Goal: Book appointment/travel/reservation

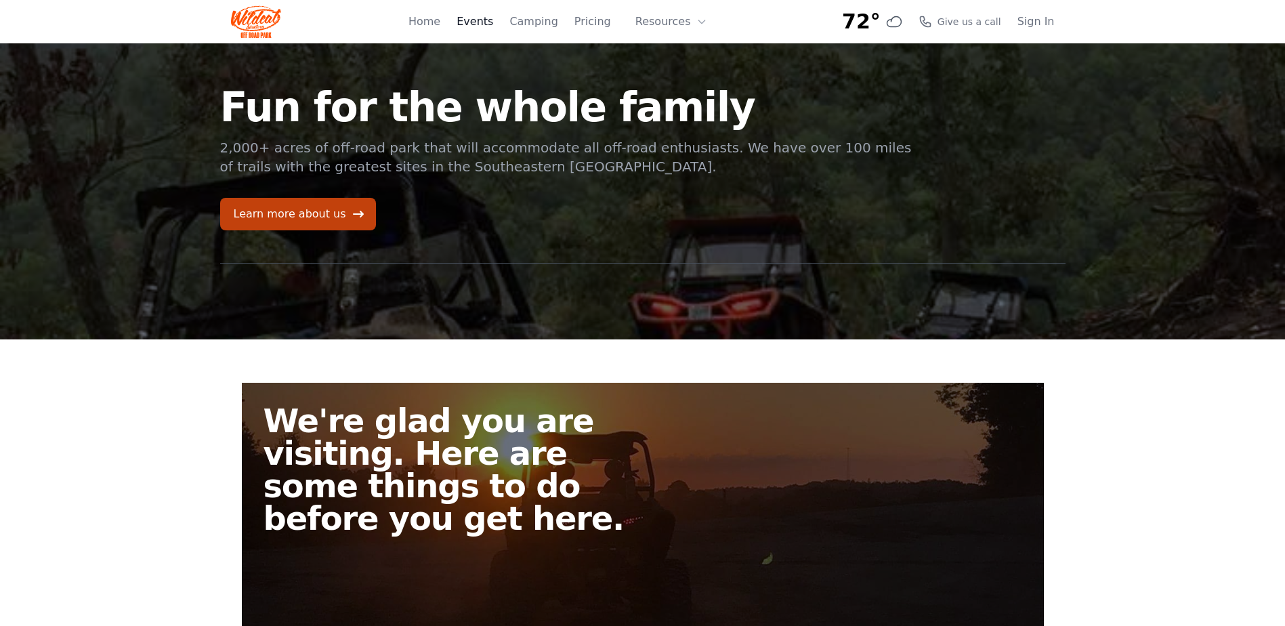
click at [493, 14] on link "Events" at bounding box center [475, 22] width 37 height 16
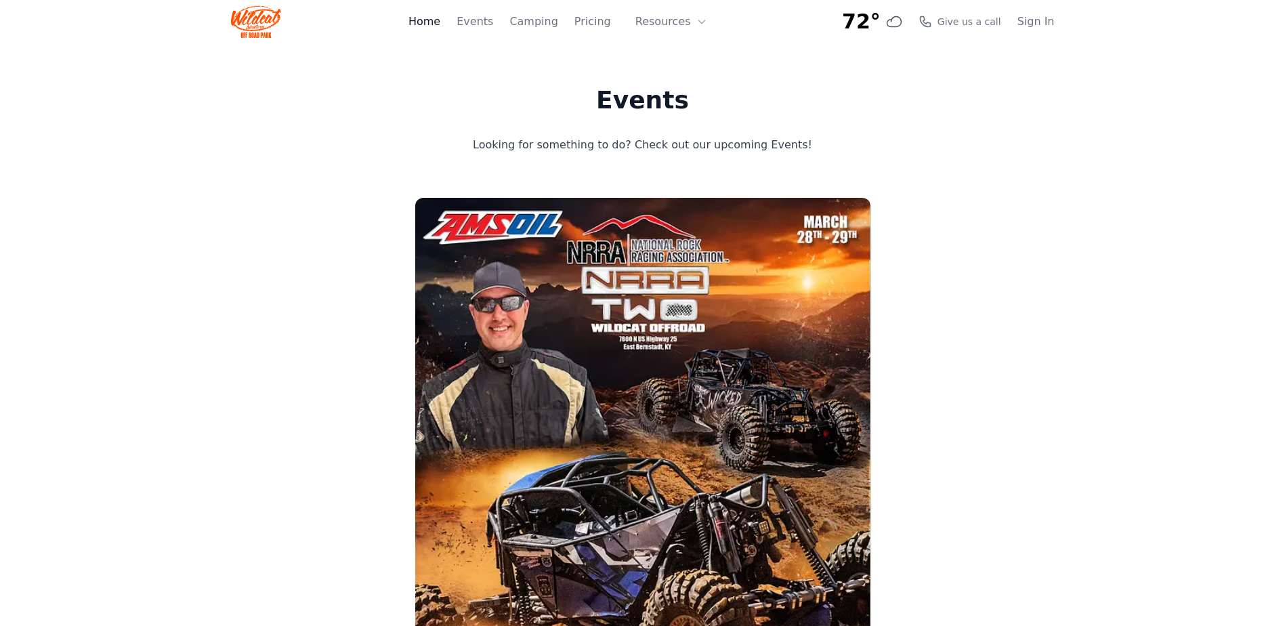
click at [440, 20] on link "Home" at bounding box center [424, 22] width 32 height 16
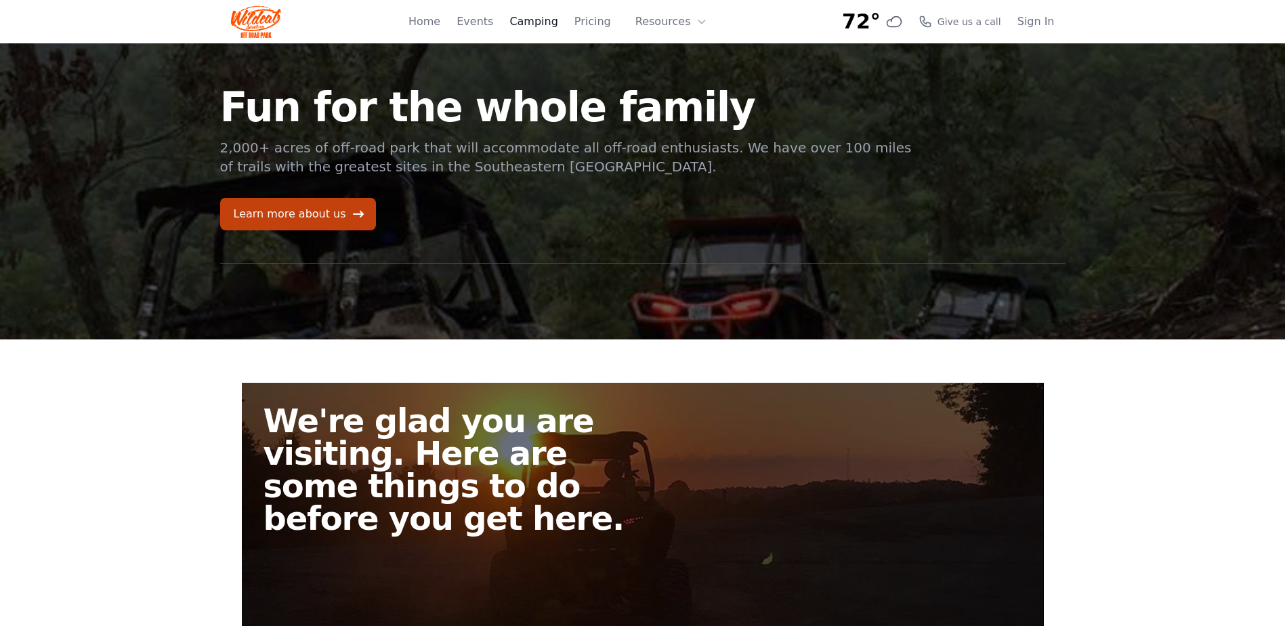
click at [549, 28] on link "Camping" at bounding box center [533, 22] width 48 height 16
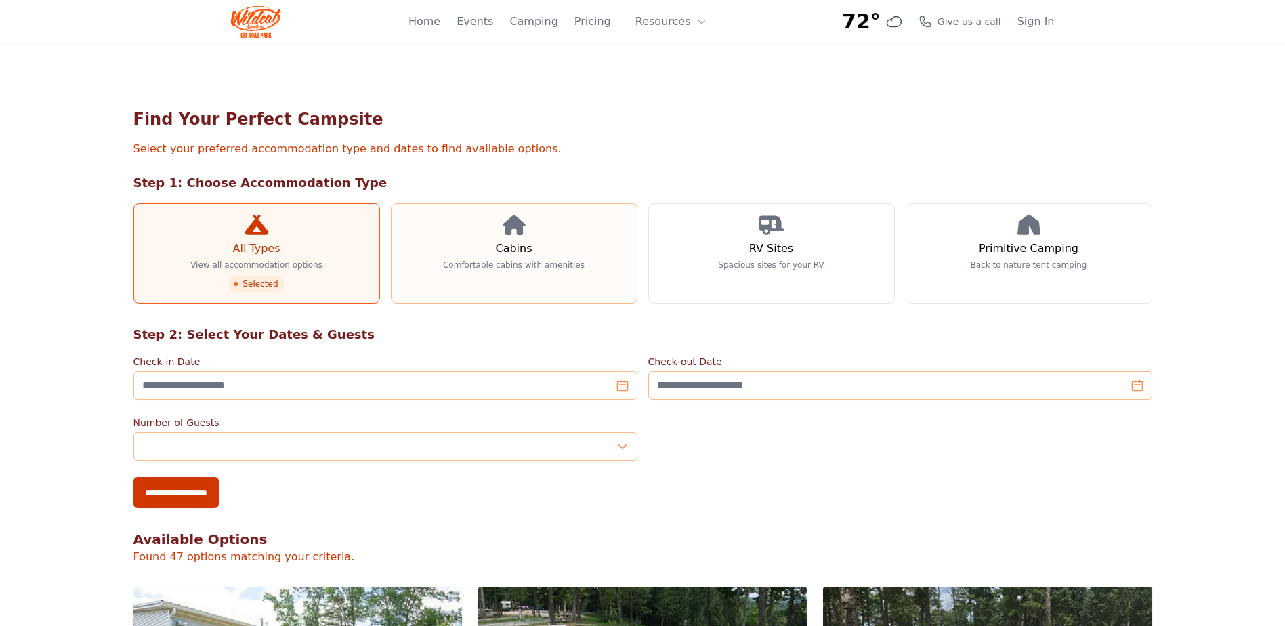
click at [537, 241] on link "Cabins Comfortable cabins with amenities" at bounding box center [514, 253] width 247 height 100
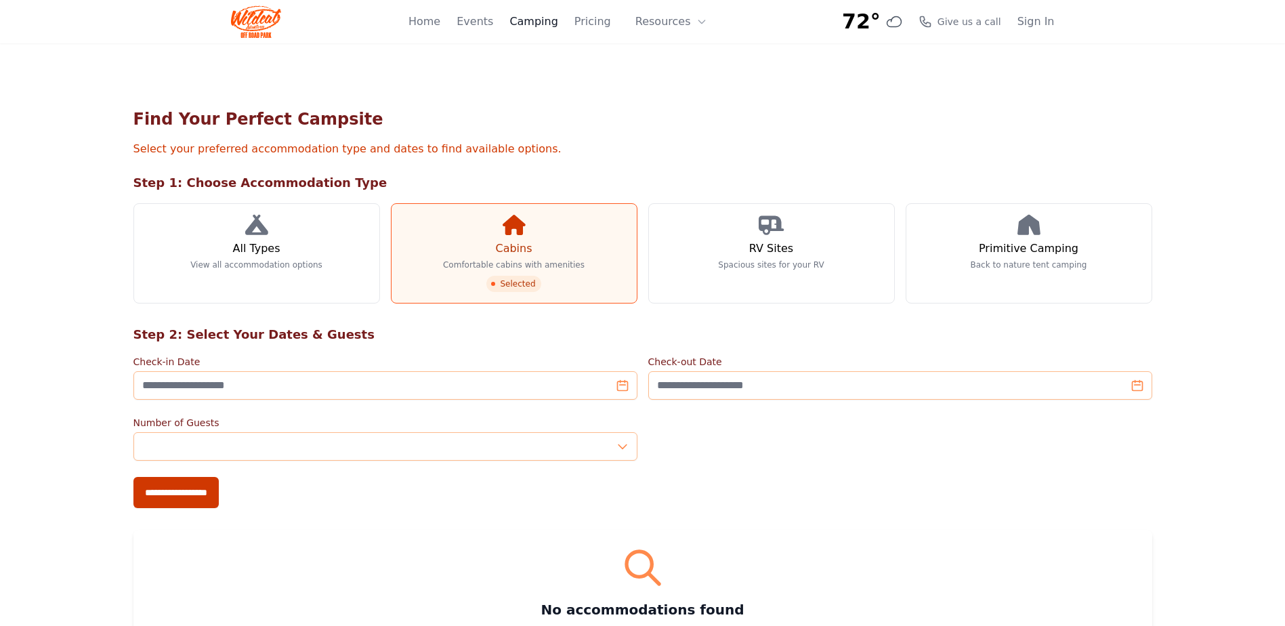
click at [538, 20] on link "Camping" at bounding box center [533, 22] width 48 height 16
click at [518, 288] on span "Selected" at bounding box center [513, 284] width 54 height 16
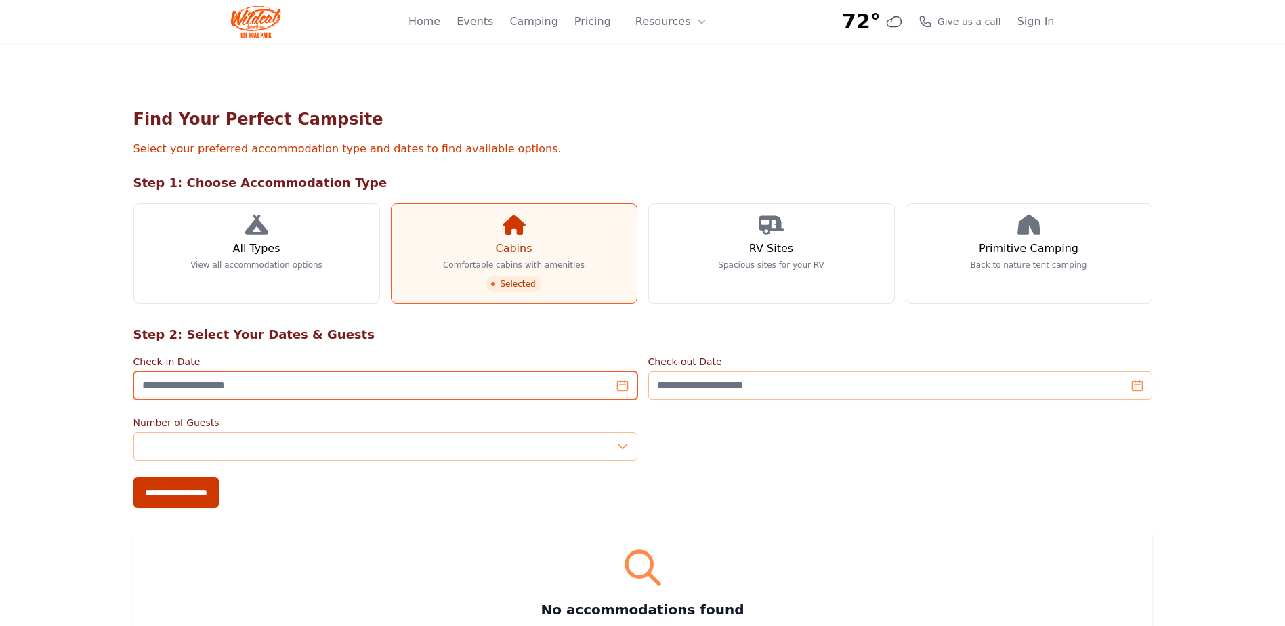
click at [465, 388] on input "Check-in Date" at bounding box center [385, 385] width 504 height 28
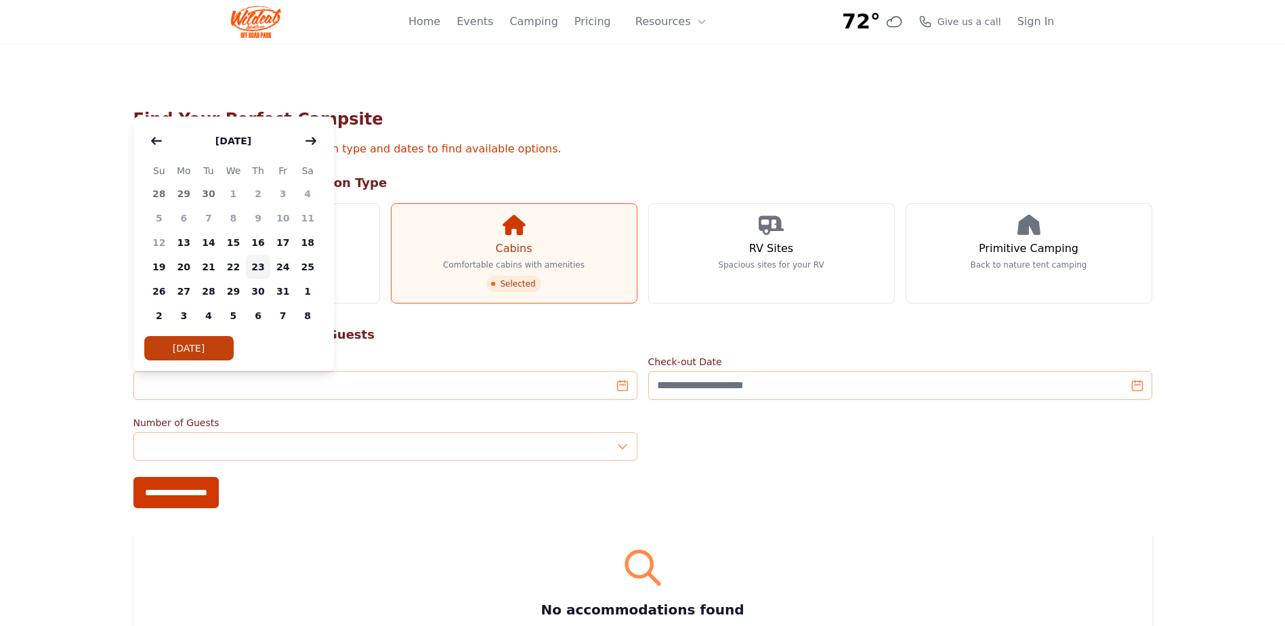
click at [258, 270] on span "23" at bounding box center [258, 267] width 25 height 24
type input "**********"
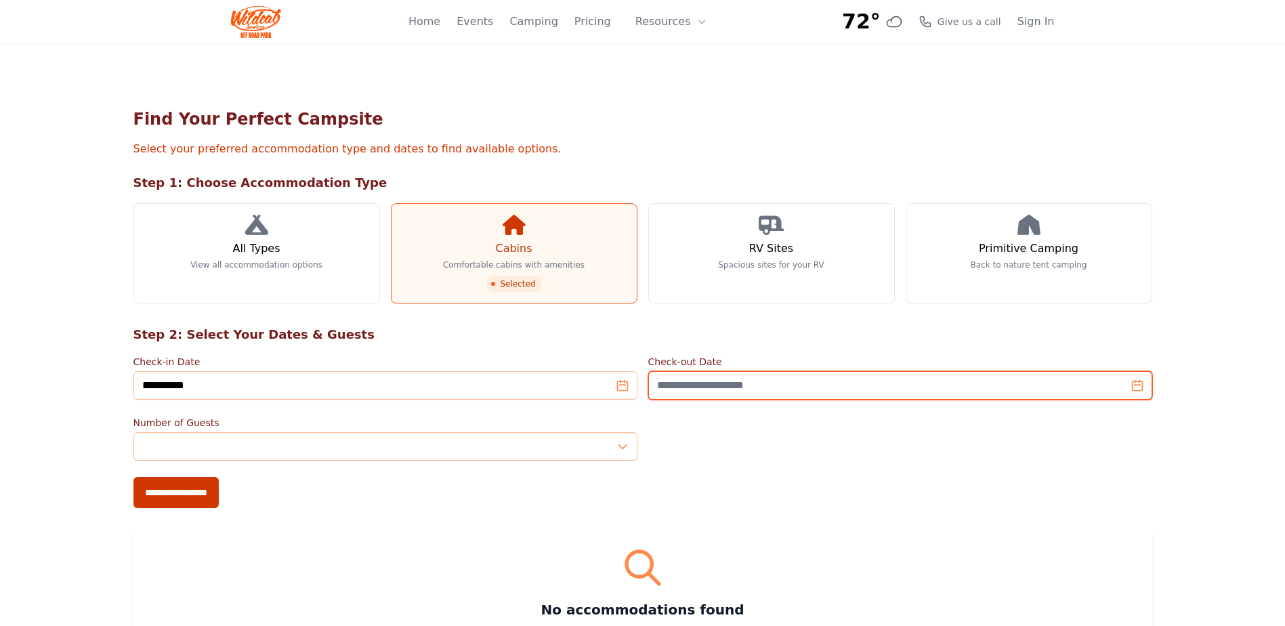
click at [751, 383] on input "Check-out Date" at bounding box center [900, 385] width 504 height 28
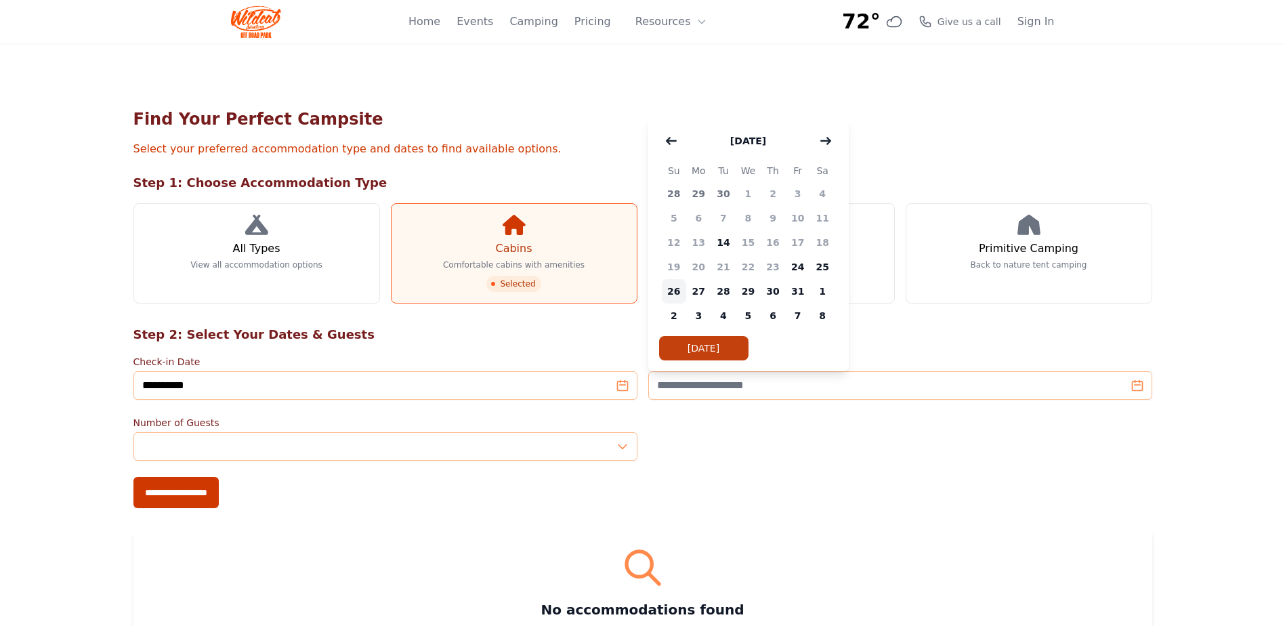
click at [673, 298] on span "26" at bounding box center [674, 291] width 25 height 24
type input "**********"
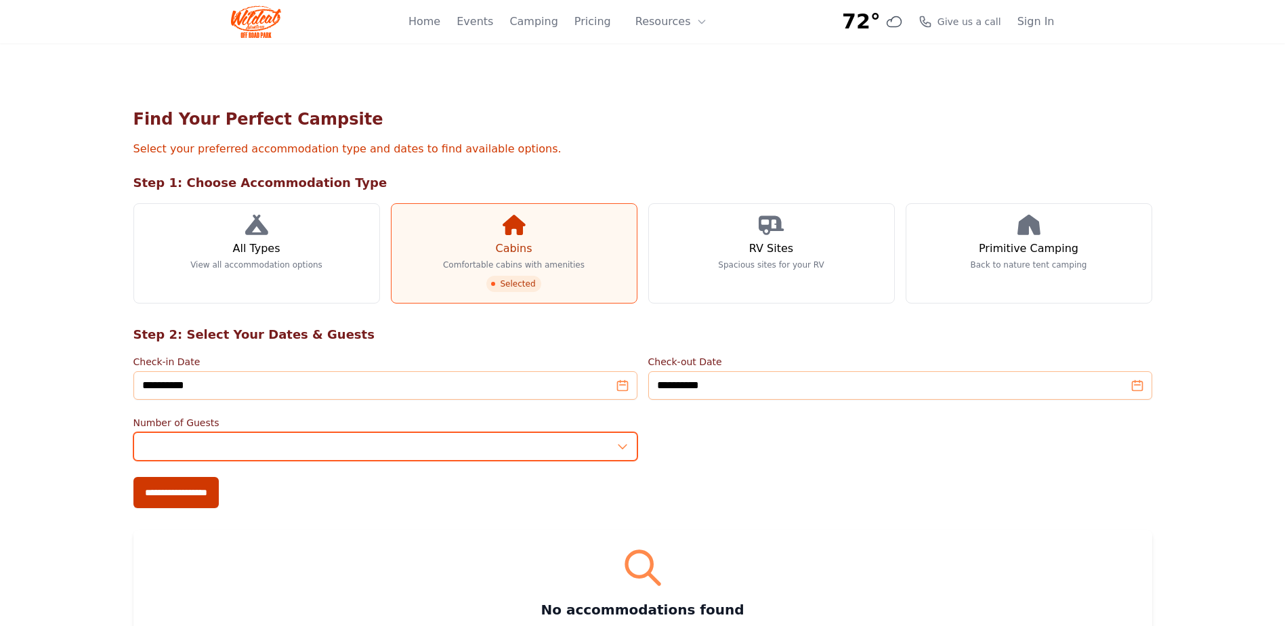
click at [529, 455] on input "*" at bounding box center [385, 446] width 504 height 28
click at [622, 442] on input "*" at bounding box center [385, 446] width 504 height 28
type input "*"
click at [622, 442] on input "*" at bounding box center [385, 446] width 504 height 28
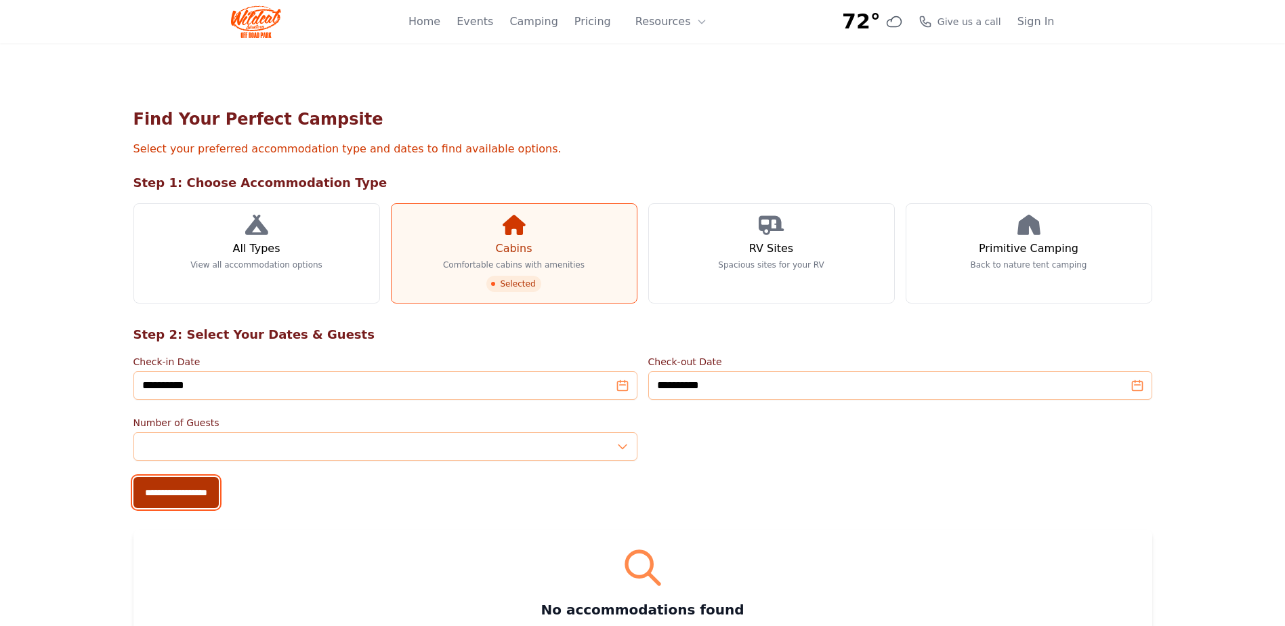
click at [173, 498] on input "**********" at bounding box center [175, 492] width 85 height 31
type input "**********"
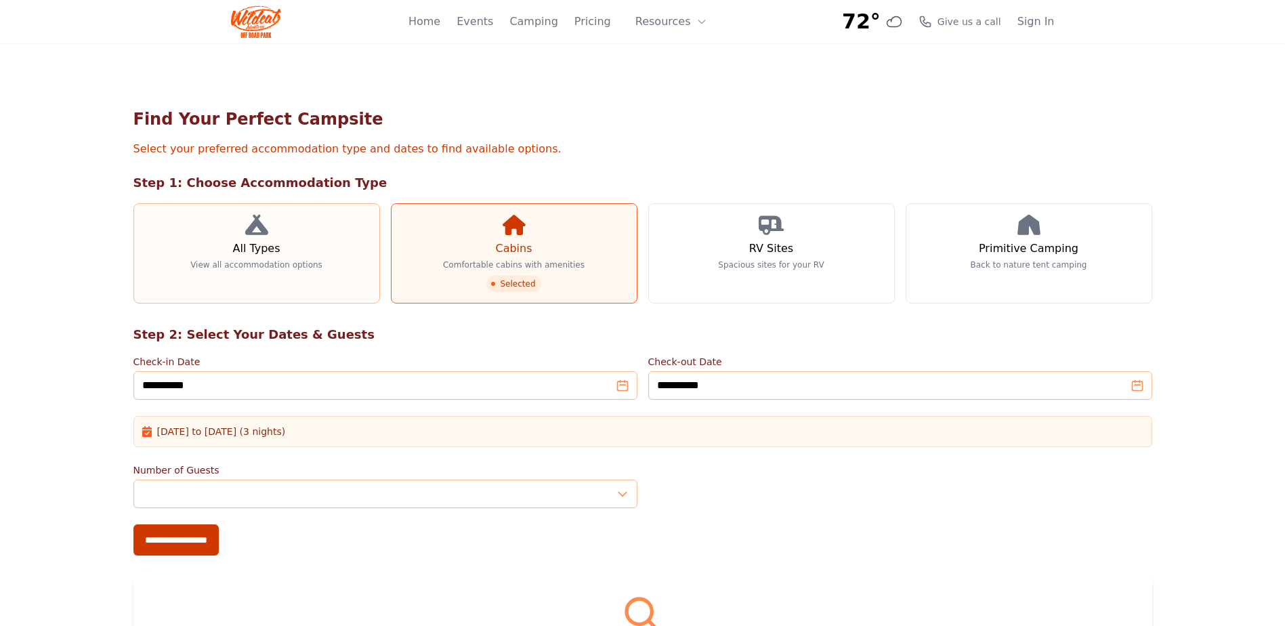
click at [283, 251] on link "All Types View all accommodation options" at bounding box center [256, 253] width 247 height 100
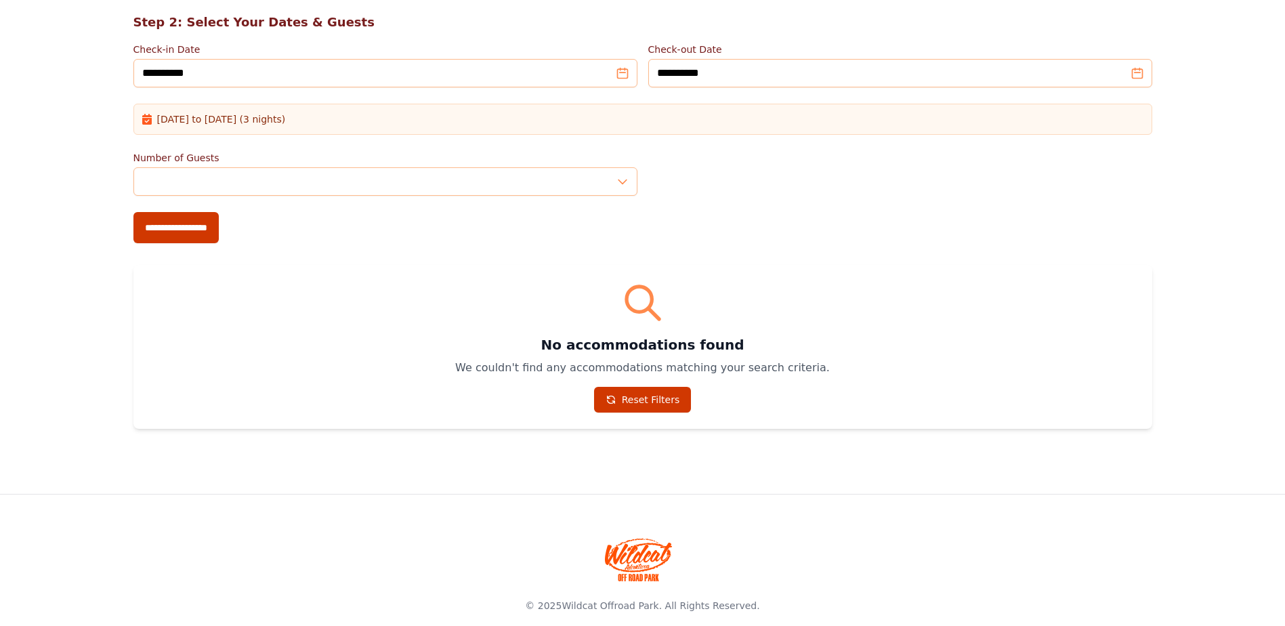
scroll to position [327, 0]
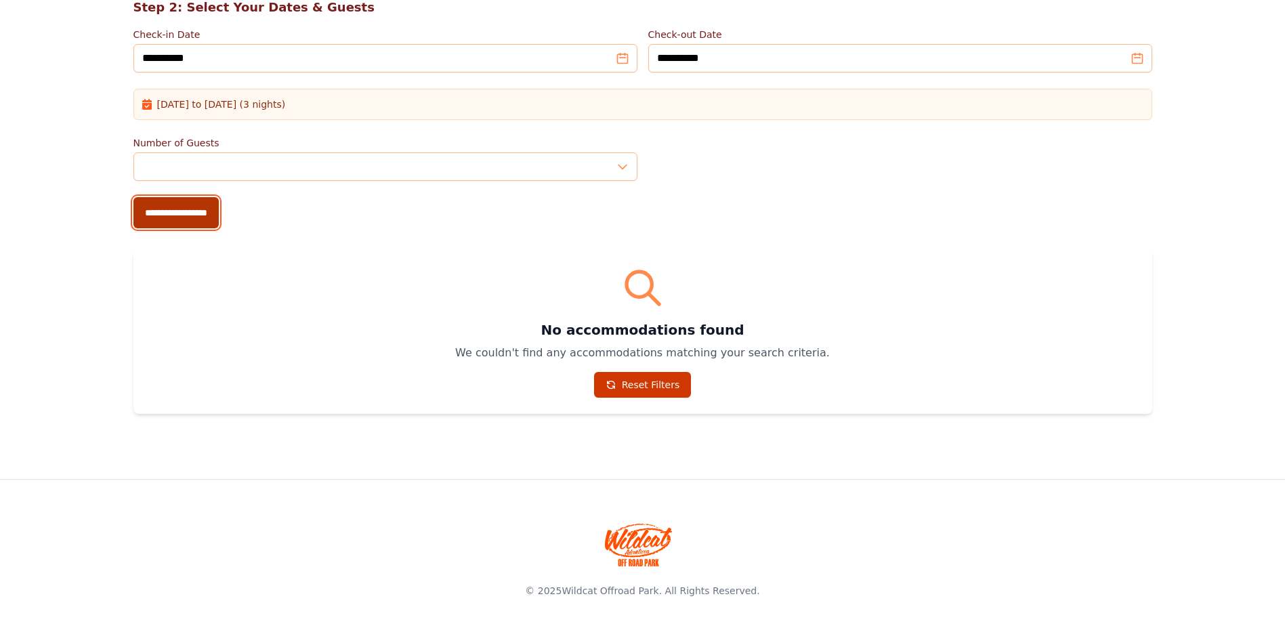
click at [194, 207] on input "**********" at bounding box center [175, 212] width 85 height 31
type input "**********"
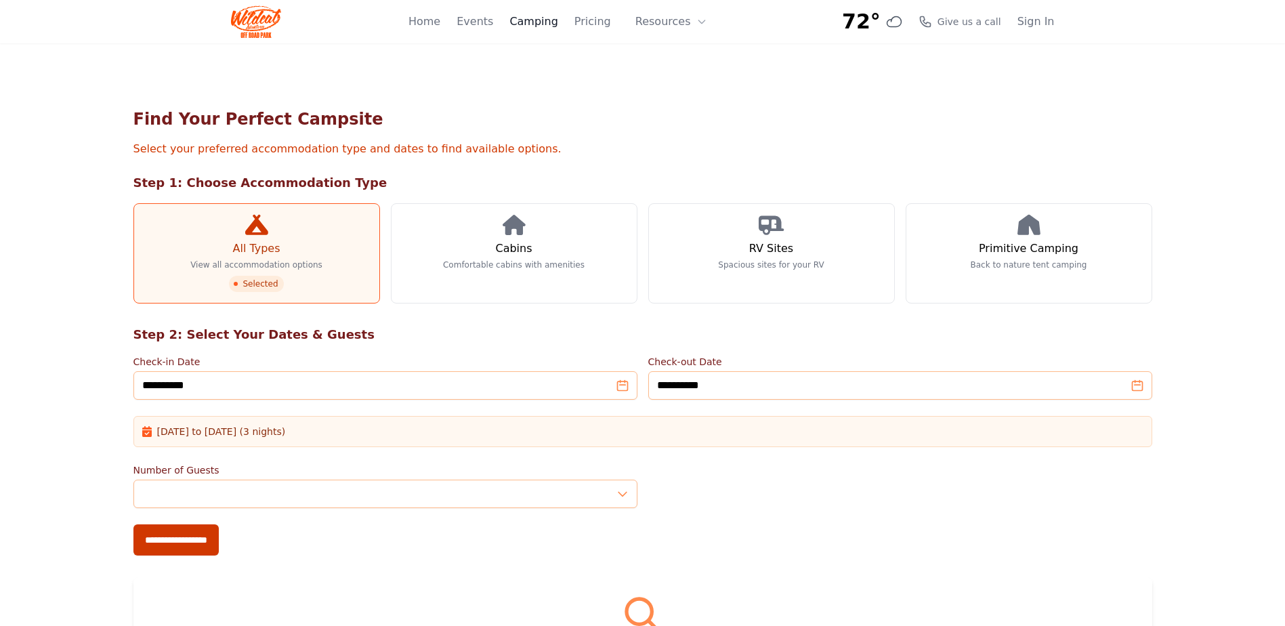
click at [546, 18] on link "Camping" at bounding box center [533, 22] width 48 height 16
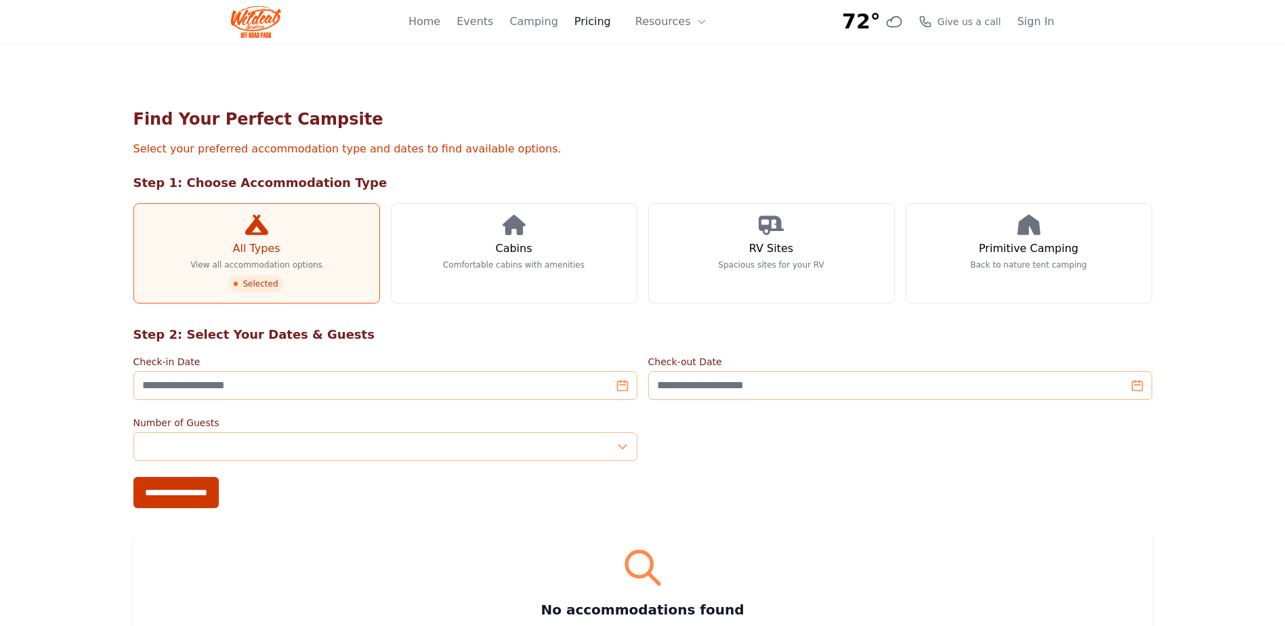
click at [591, 22] on link "Pricing" at bounding box center [592, 22] width 37 height 16
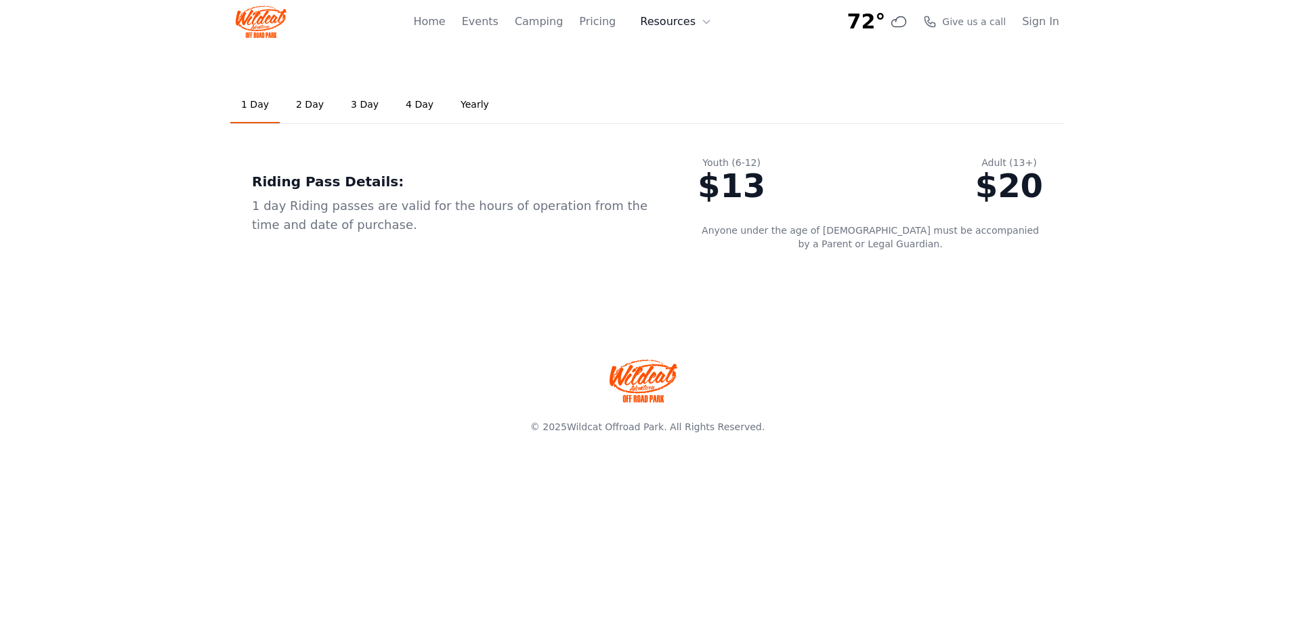
click at [681, 22] on button "Resources" at bounding box center [676, 21] width 88 height 27
click at [438, 22] on link "Home" at bounding box center [429, 22] width 32 height 16
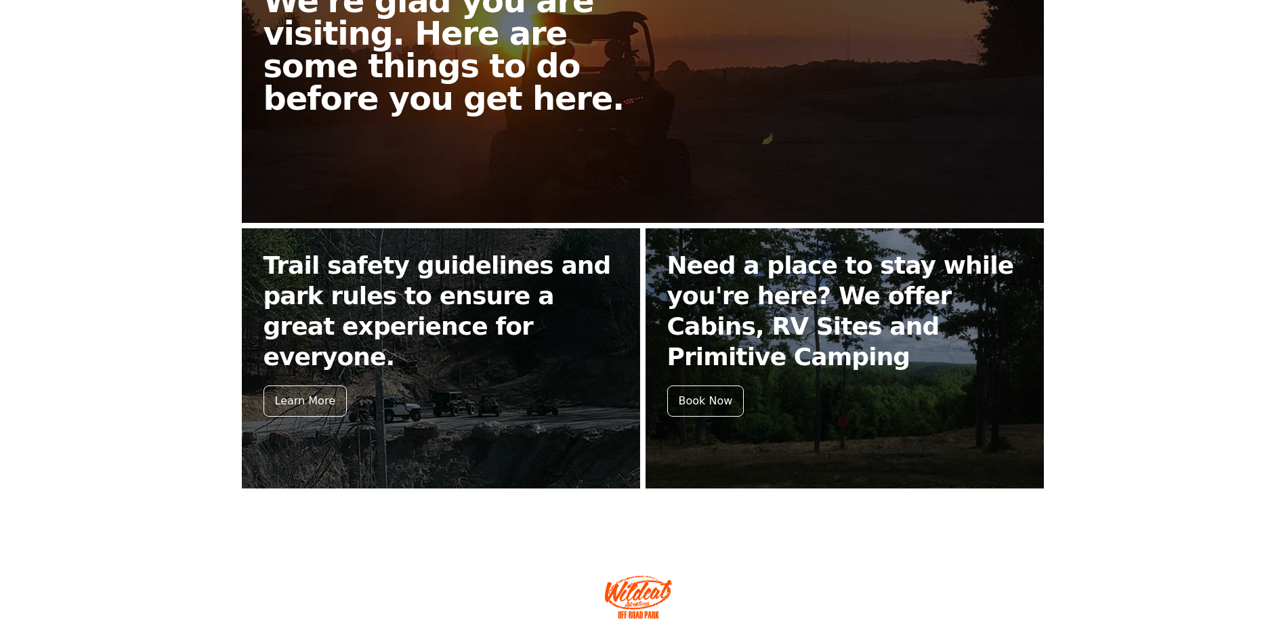
scroll to position [472, 0]
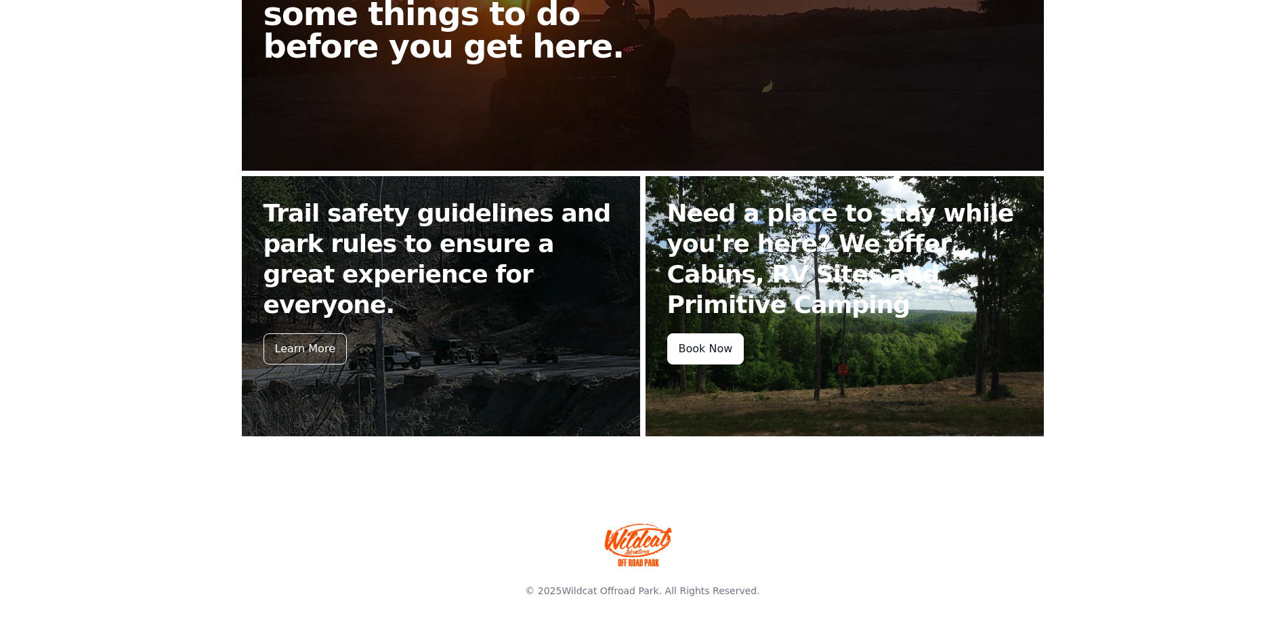
click at [696, 359] on div "Book Now" at bounding box center [705, 348] width 77 height 31
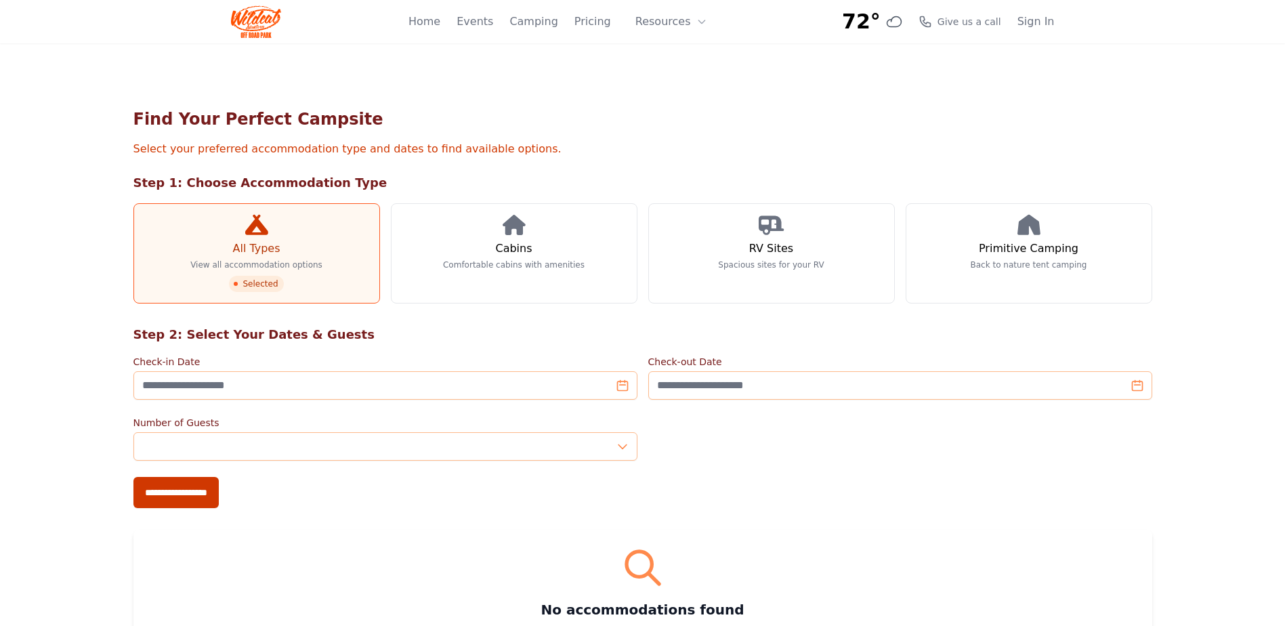
scroll to position [472, 0]
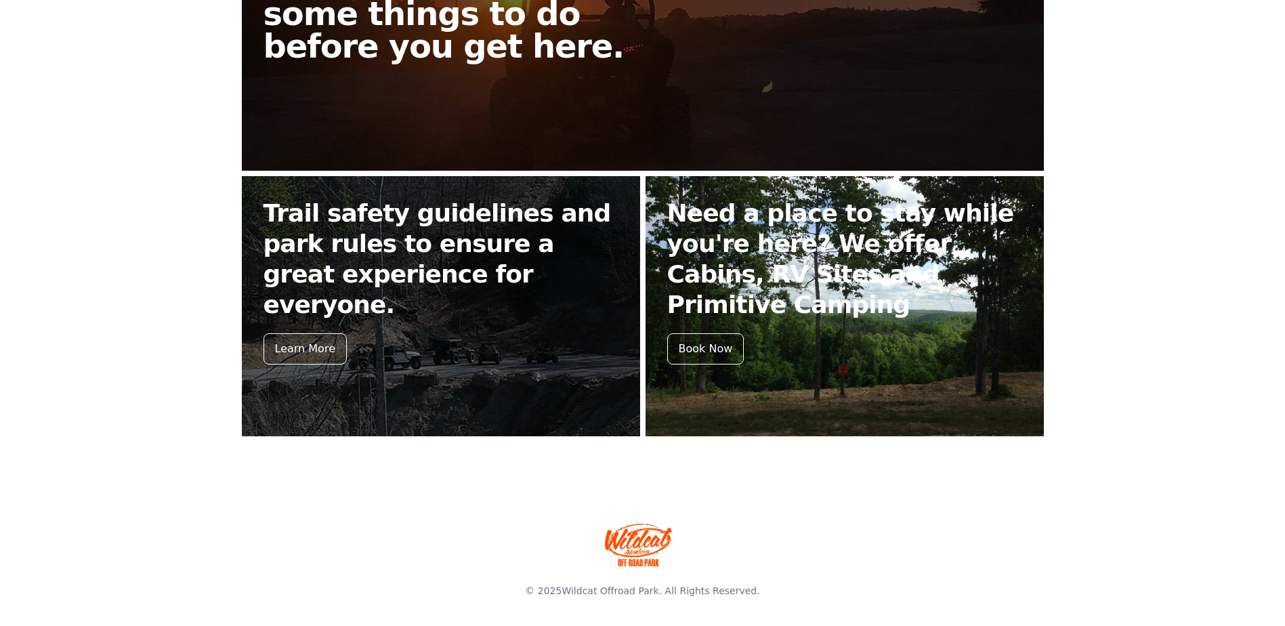
click at [898, 226] on h2 "Need a place to stay while you're here? We offer Cabins, RV Sites and Primitive…" at bounding box center [844, 259] width 355 height 122
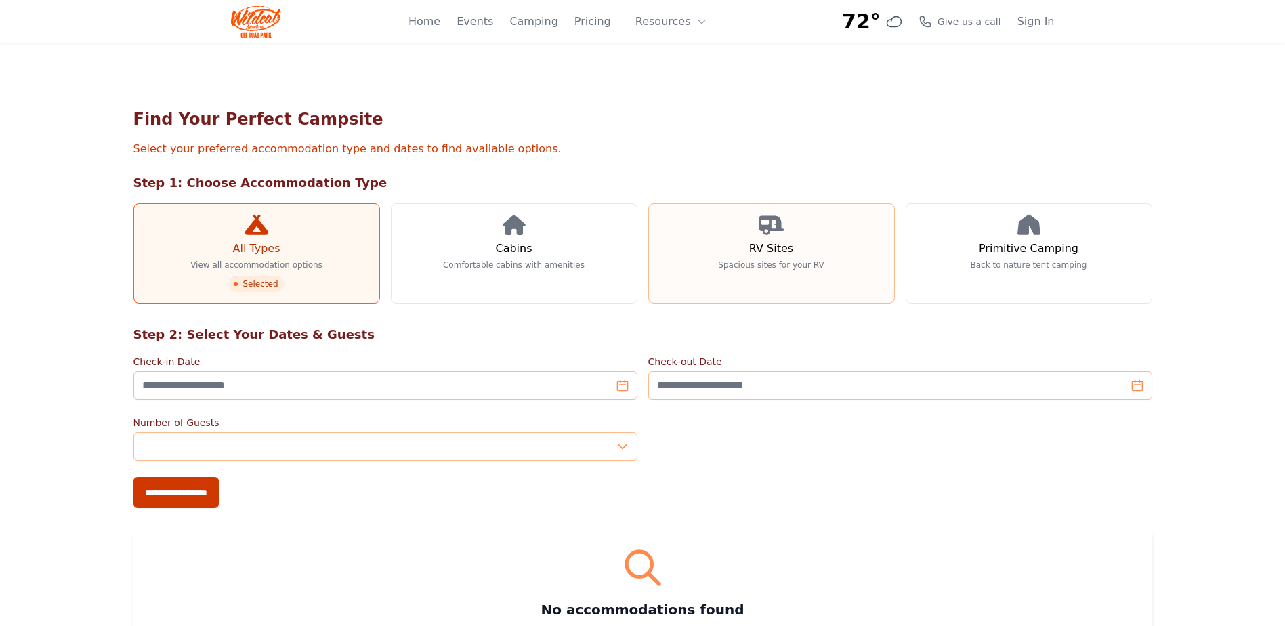
click at [771, 221] on icon at bounding box center [772, 225] width 26 height 20
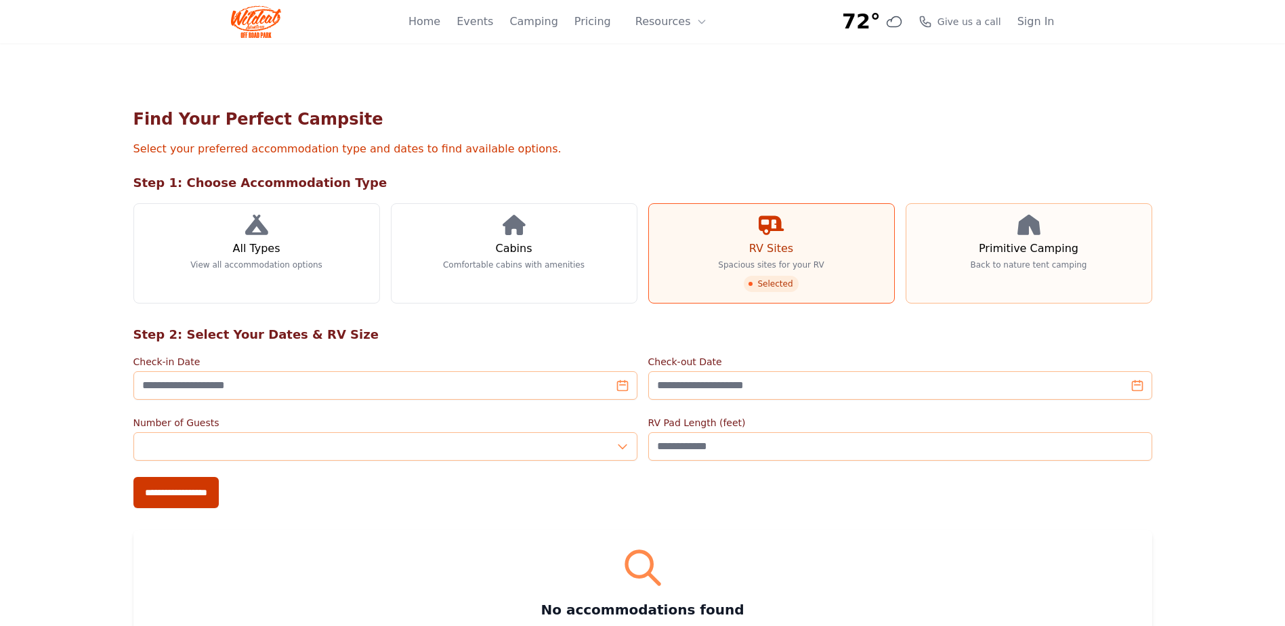
click at [1045, 215] on link "Primitive Camping Back to nature tent camping" at bounding box center [1029, 253] width 247 height 100
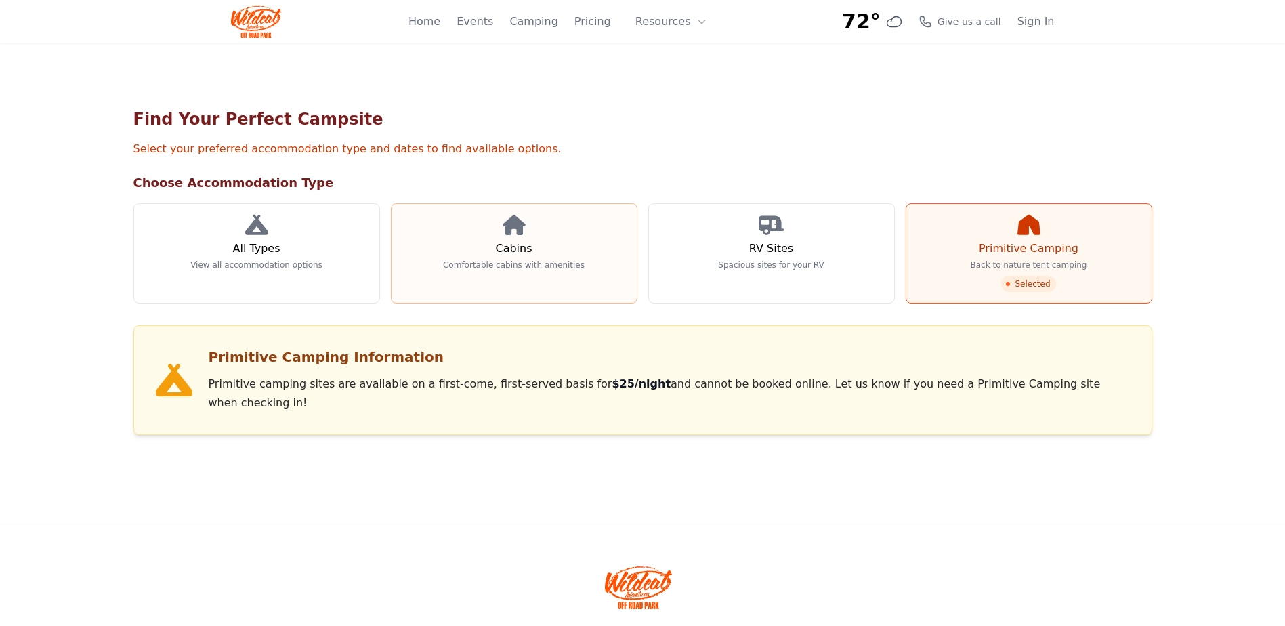
click at [522, 224] on icon at bounding box center [514, 225] width 23 height 20
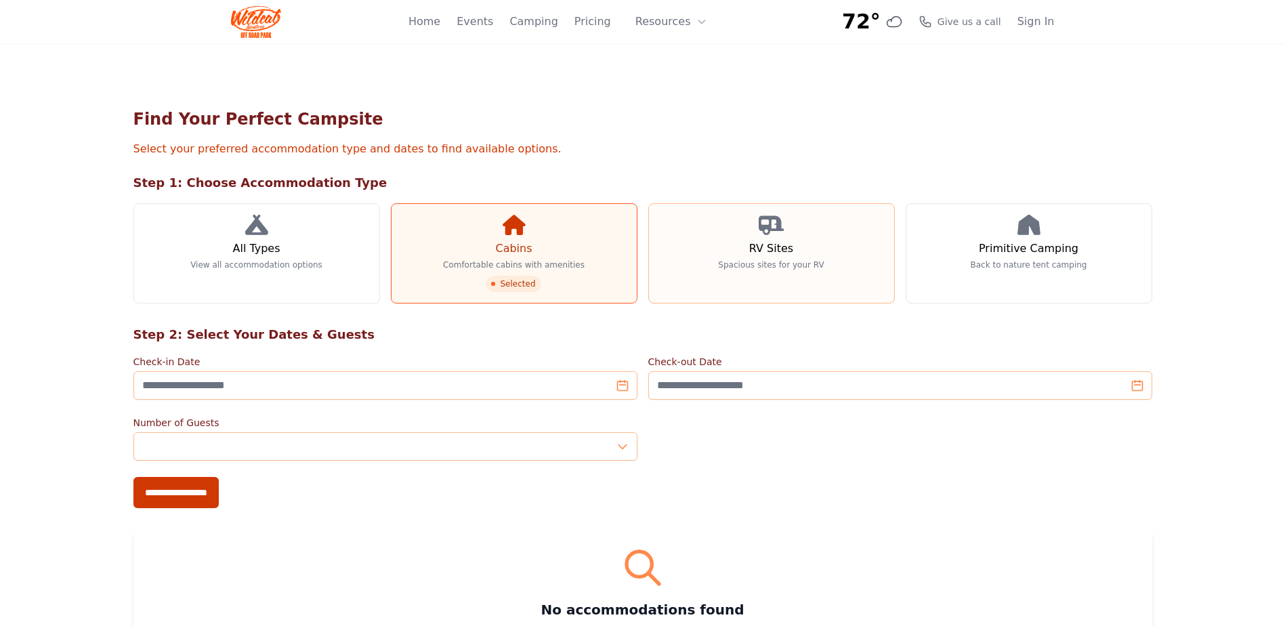
click at [765, 230] on icon at bounding box center [772, 225] width 26 height 20
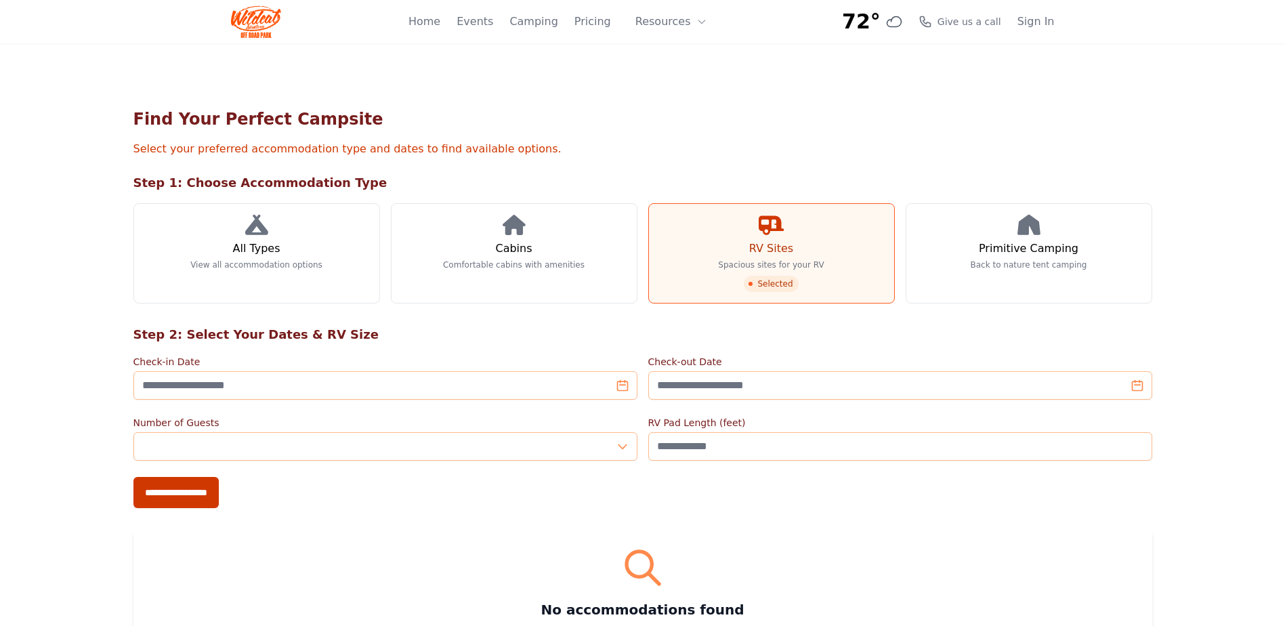
click at [266, 20] on img at bounding box center [256, 21] width 51 height 33
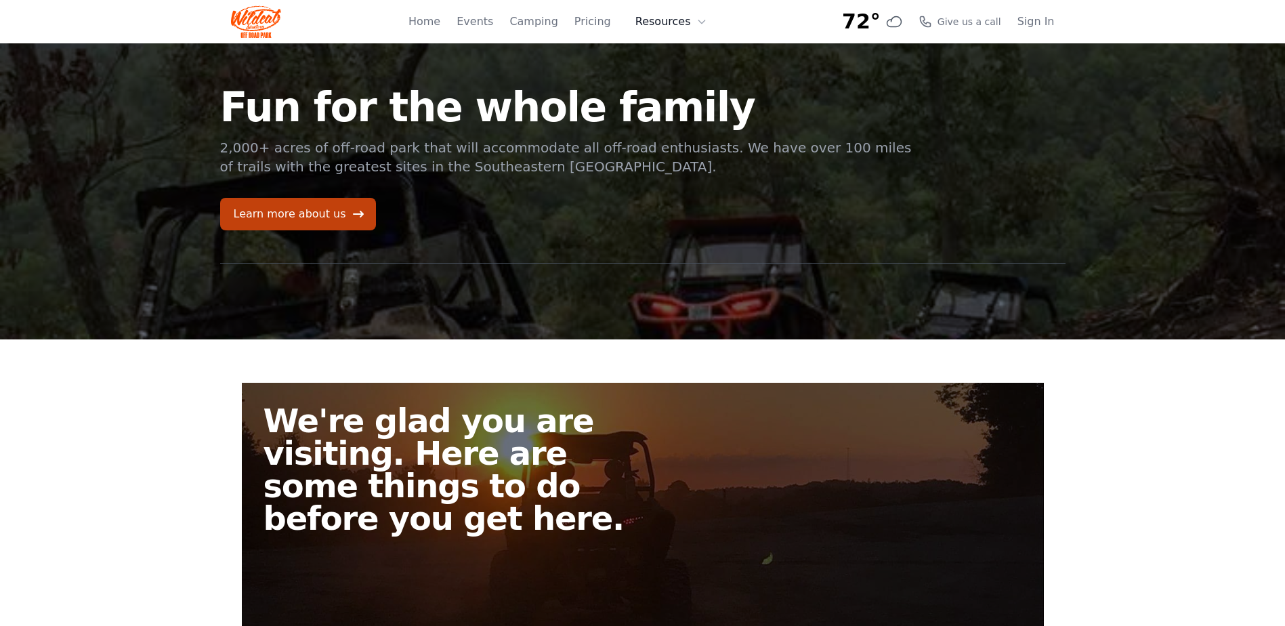
click at [660, 31] on button "Resources" at bounding box center [671, 21] width 88 height 27
click at [674, 77] on link "FAQ" at bounding box center [692, 80] width 130 height 24
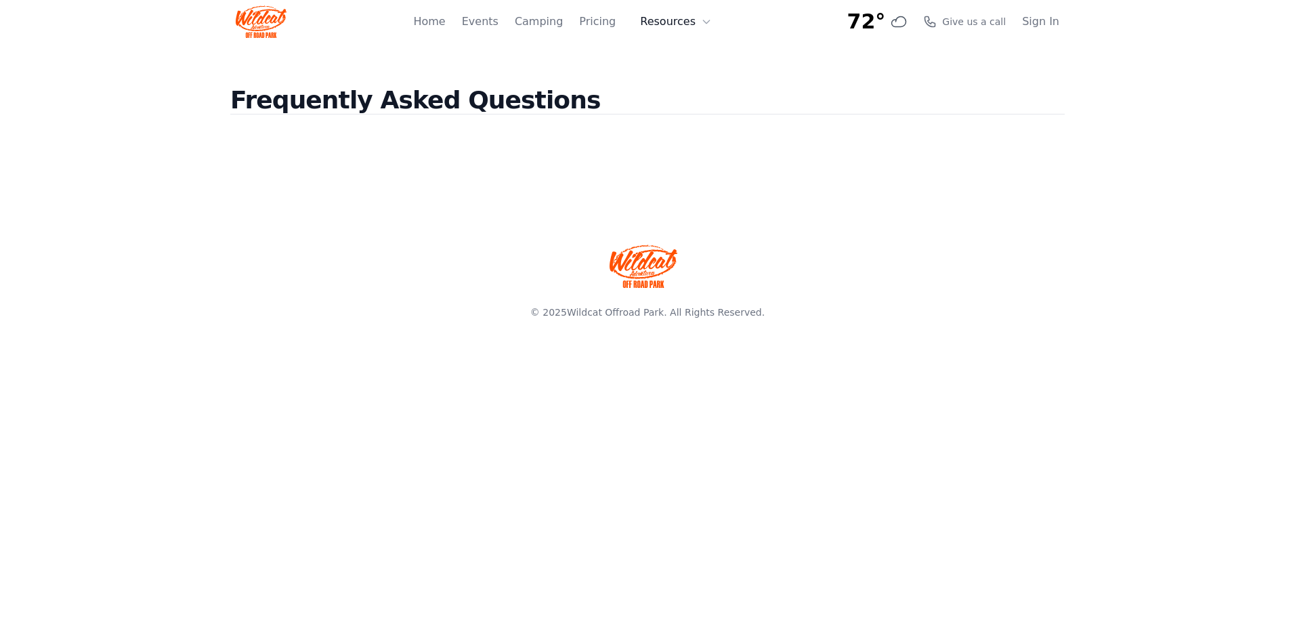
click at [685, 25] on button "Resources" at bounding box center [676, 21] width 88 height 27
click at [686, 50] on link "About" at bounding box center [697, 55] width 130 height 24
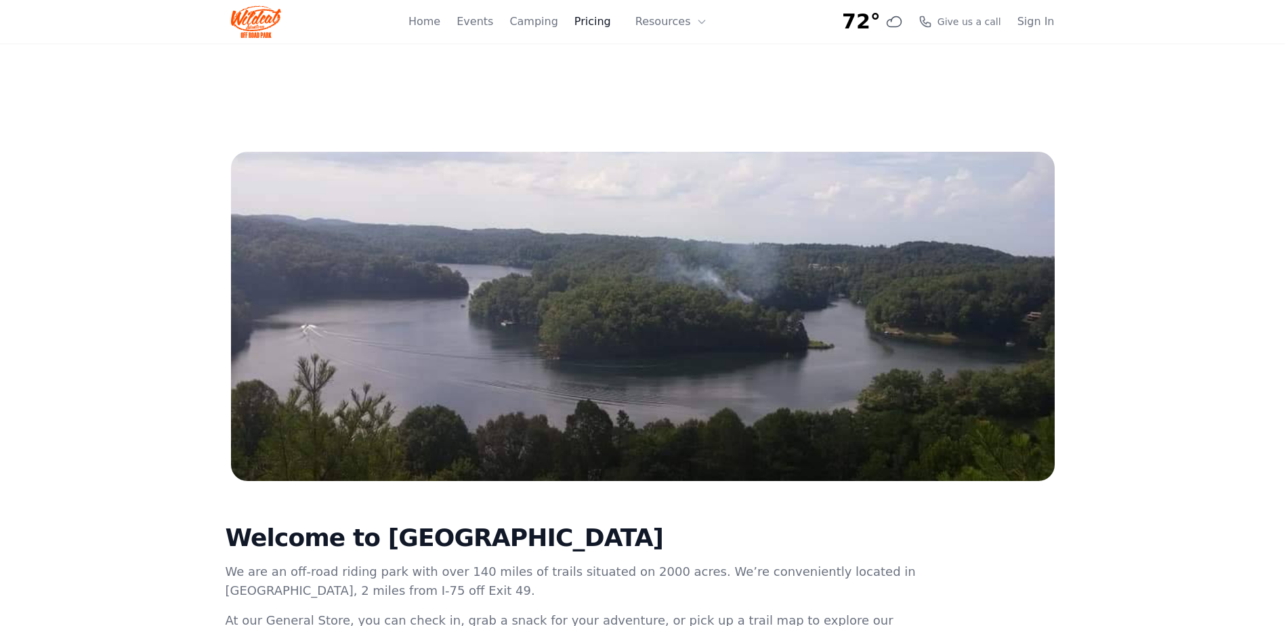
click at [609, 16] on link "Pricing" at bounding box center [592, 22] width 37 height 16
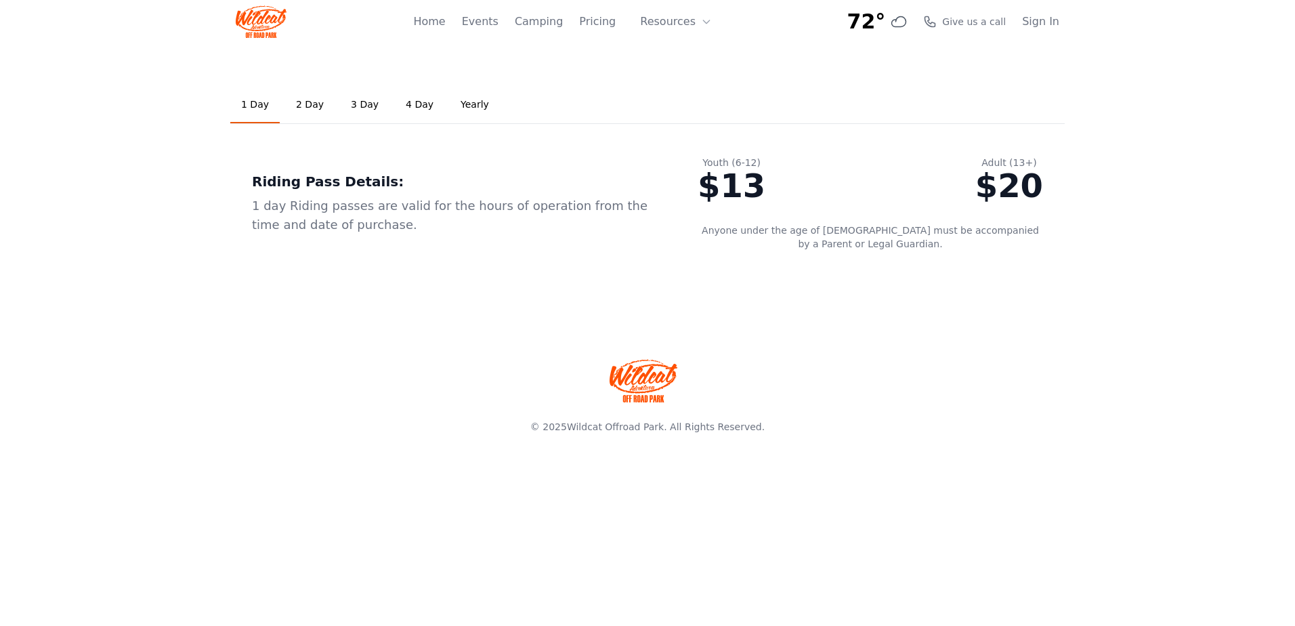
click at [303, 104] on link "2 Day" at bounding box center [309, 105] width 49 height 37
click at [248, 101] on link "1 Day" at bounding box center [254, 105] width 49 height 37
click at [353, 100] on link "3 Day" at bounding box center [364, 105] width 49 height 37
click at [445, 20] on link "Home" at bounding box center [429, 22] width 32 height 16
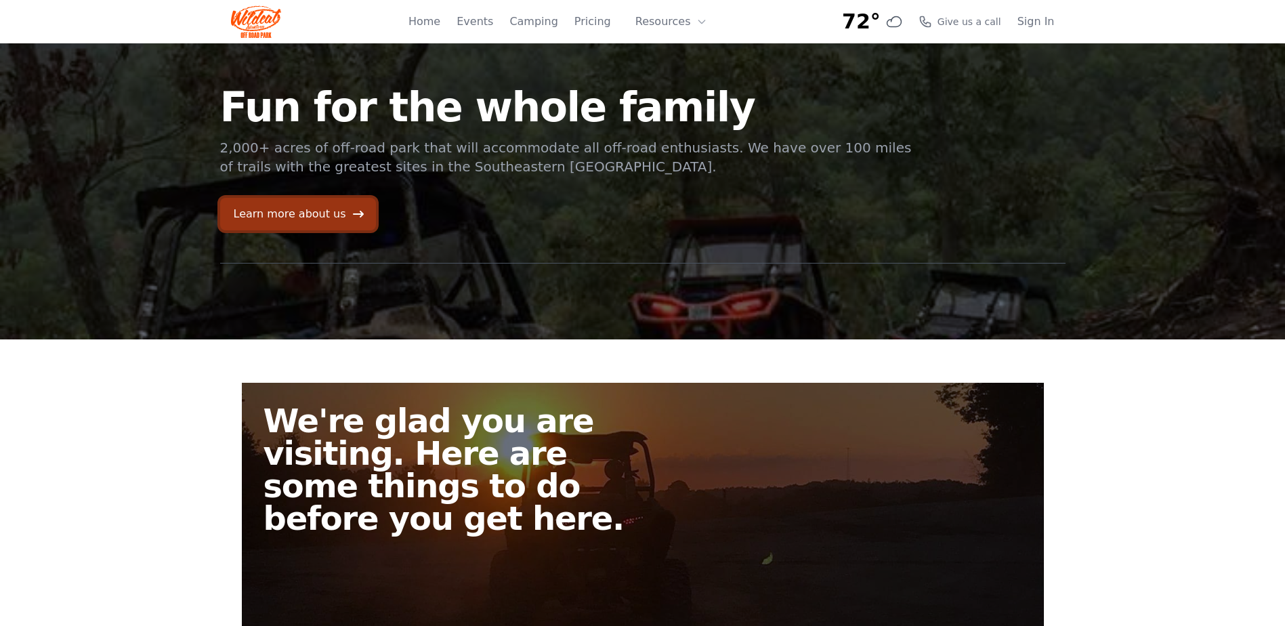
click at [339, 225] on link "Learn more about us" at bounding box center [298, 214] width 156 height 33
